Goal: Submit feedback/report problem

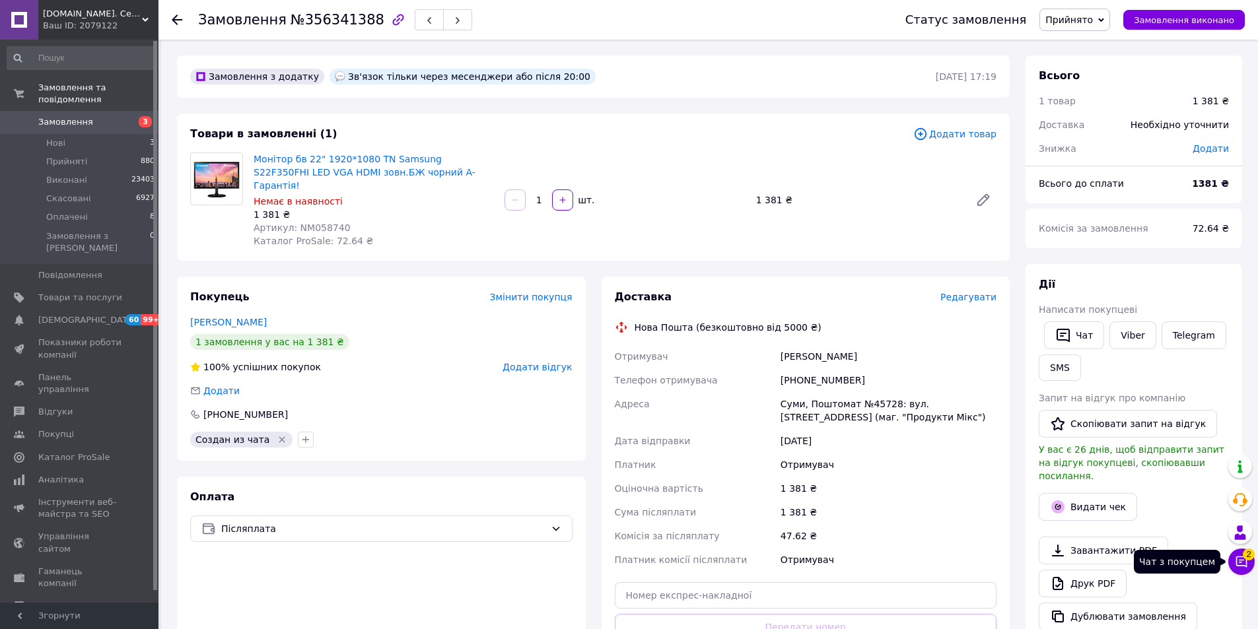
click at [1242, 564] on icon at bounding box center [1241, 561] width 13 height 13
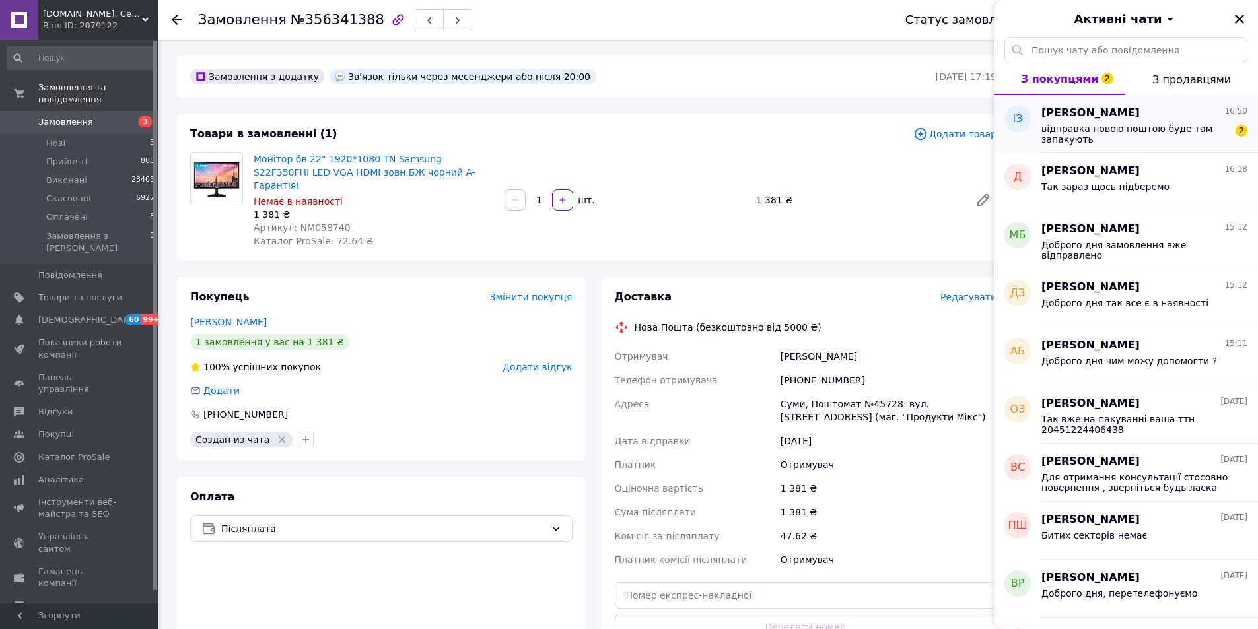
click at [1178, 137] on span "відправка новою поштою буде там запакують" at bounding box center [1134, 133] width 187 height 21
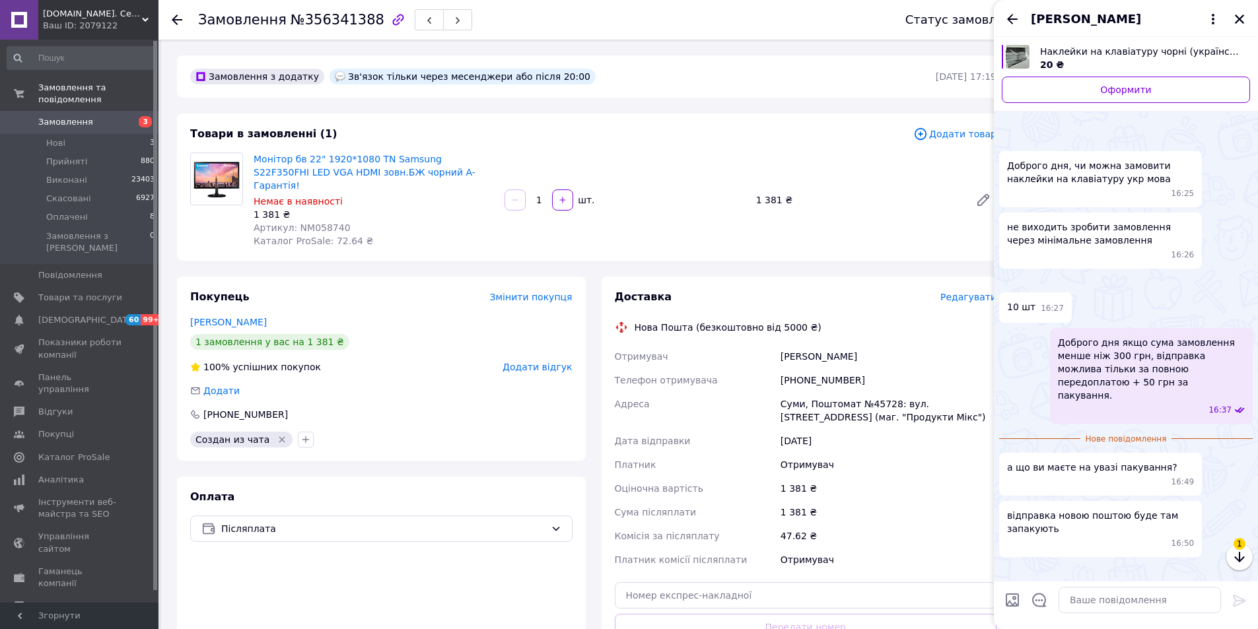
scroll to position [121, 0]
click at [1136, 607] on textarea at bounding box center [1139, 600] width 162 height 26
click at [1082, 603] on textarea "ми [PERSON_NAME]" at bounding box center [1126, 600] width 189 height 26
click at [0, 0] on lt-span "паку є мо" at bounding box center [0, 0] width 0 height 0
click at [1048, 601] on textarea "ми пакуємо самі" at bounding box center [1126, 600] width 189 height 26
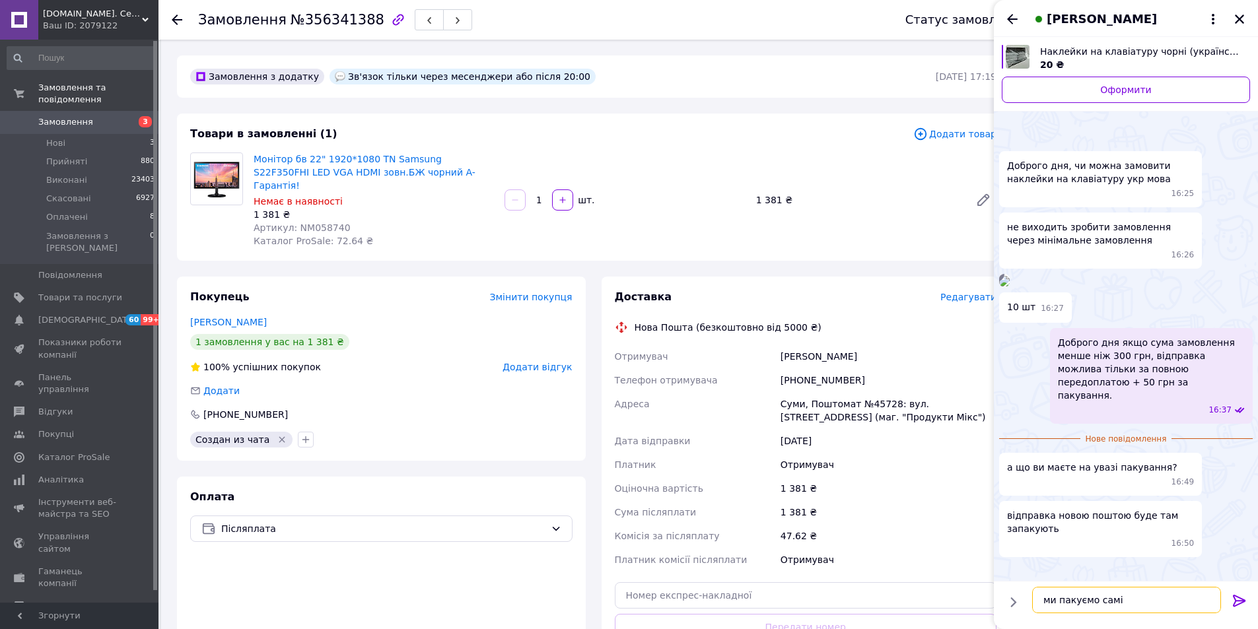
click at [0, 0] on lt-strong "М" at bounding box center [0, 0] width 0 height 0
type textarea "Ми пакуємо самі"
click at [1246, 600] on icon at bounding box center [1239, 601] width 16 height 16
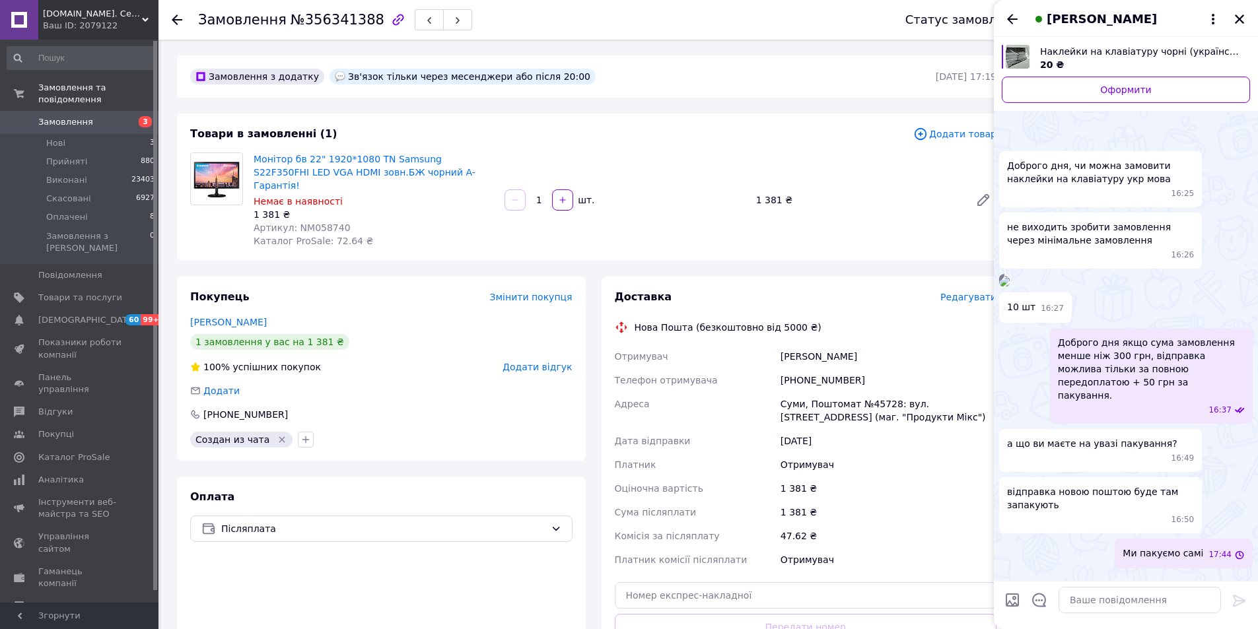
scroll to position [132, 0]
click at [1013, 20] on icon "Назад" at bounding box center [1012, 19] width 16 height 16
